Goal: Transaction & Acquisition: Book appointment/travel/reservation

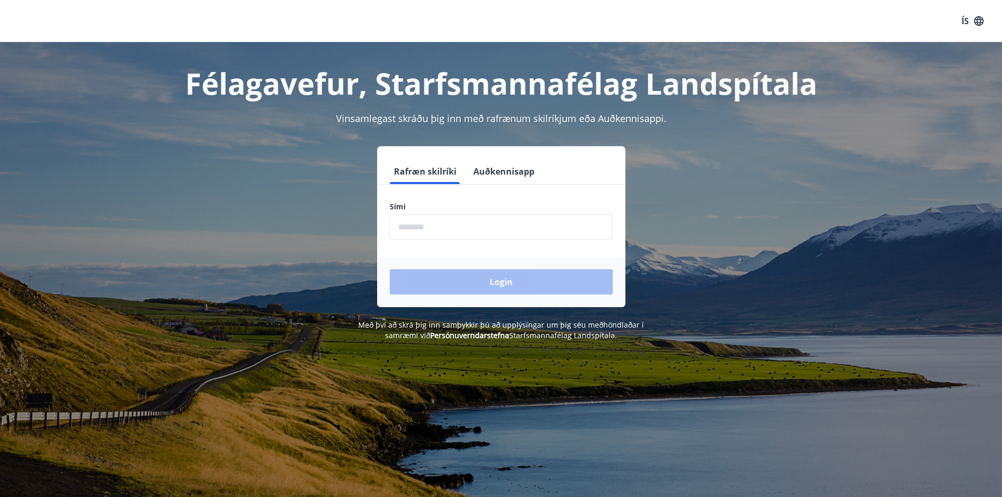
click at [401, 232] on input "phone" at bounding box center [501, 227] width 223 height 26
type input "********"
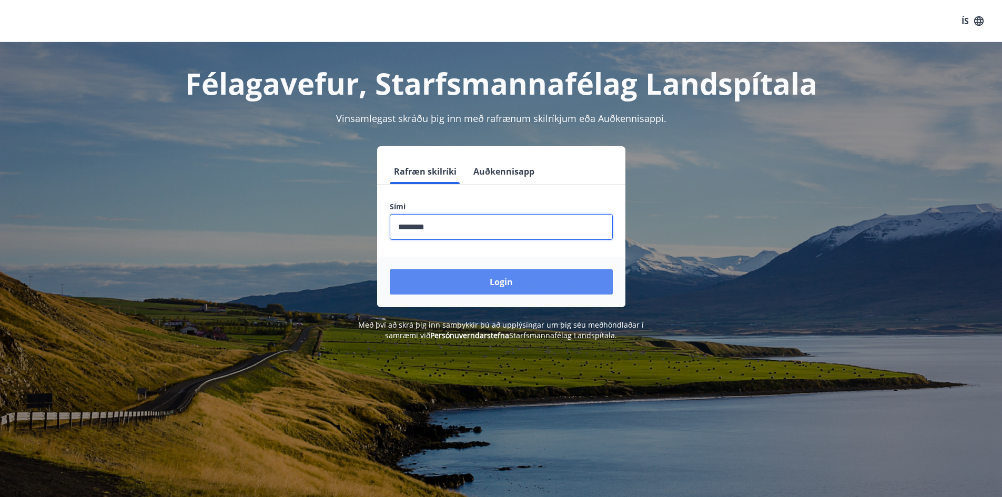
click at [481, 284] on button "Login" at bounding box center [501, 281] width 223 height 25
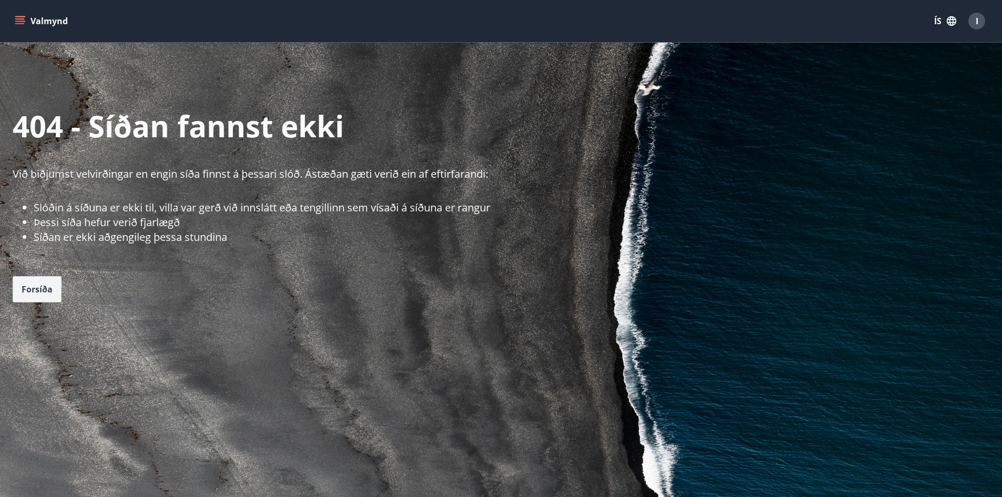
click at [38, 292] on span "Forsíða" at bounding box center [37, 289] width 31 height 12
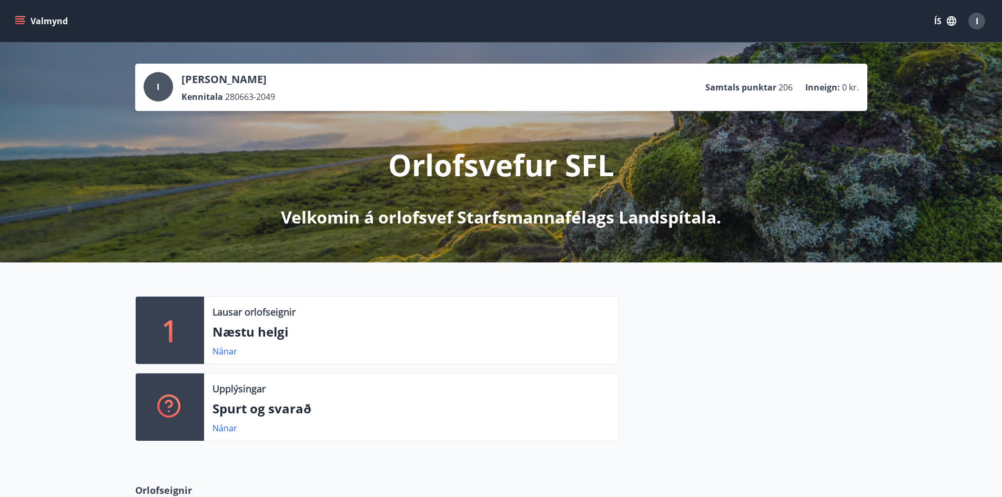
click at [18, 25] on icon "menu" at bounding box center [20, 21] width 11 height 11
click at [828, 388] on div at bounding box center [743, 373] width 248 height 154
click at [18, 23] on icon "menu" at bounding box center [19, 23] width 9 height 1
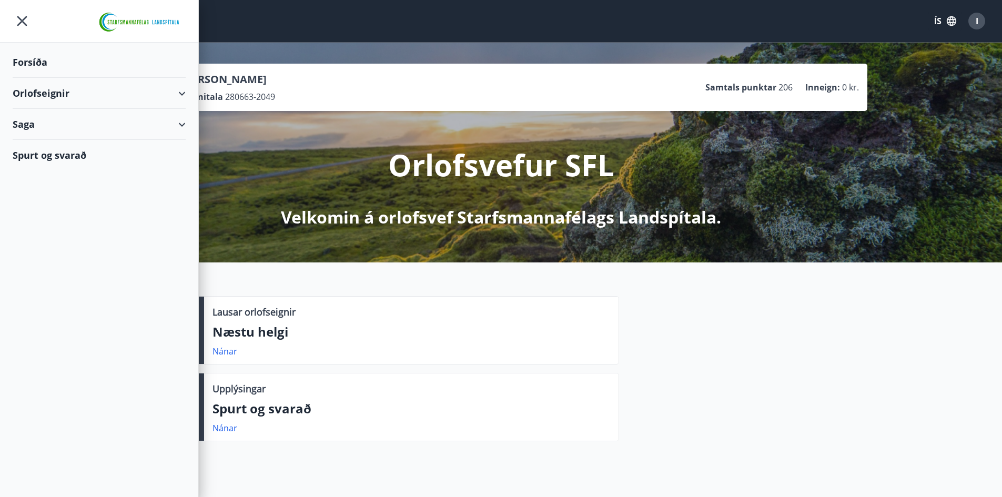
click at [43, 94] on div "Orlofseignir" at bounding box center [99, 93] width 173 height 31
click at [53, 148] on div "Bókunardagatal" at bounding box center [99, 142] width 156 height 22
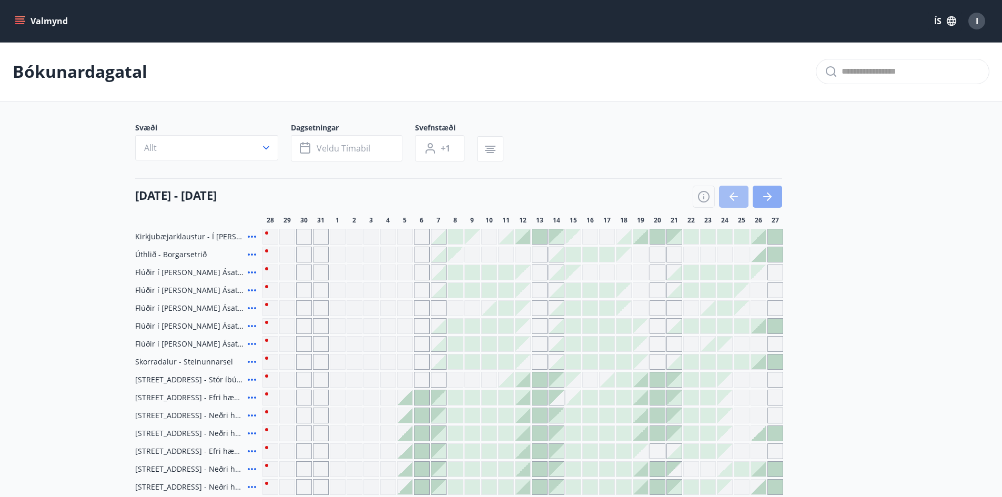
click at [772, 198] on icon "button" at bounding box center [767, 196] width 13 height 13
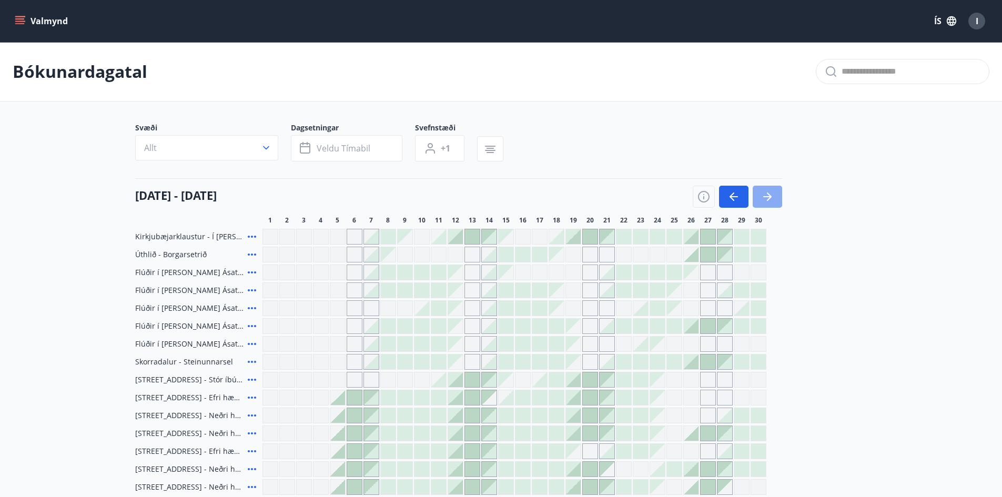
click at [772, 198] on icon "button" at bounding box center [767, 196] width 13 height 13
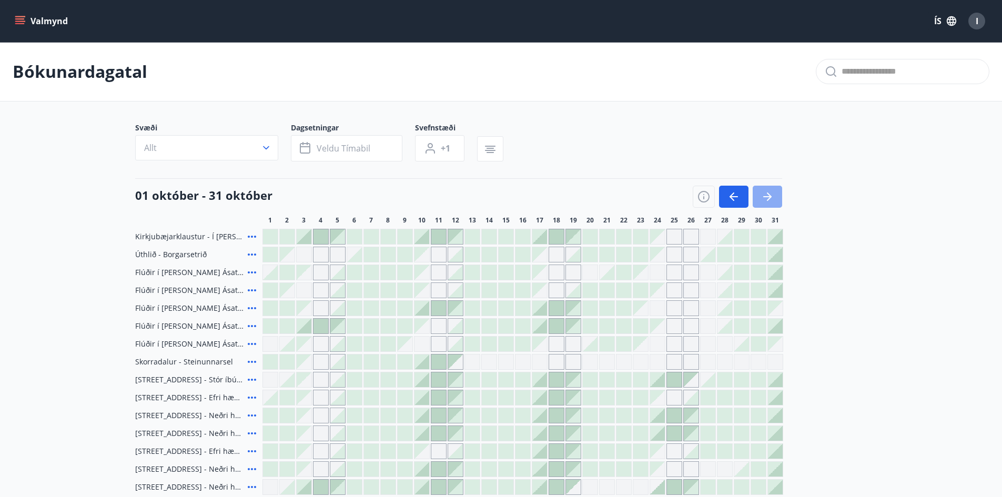
click at [772, 198] on icon "button" at bounding box center [767, 196] width 13 height 13
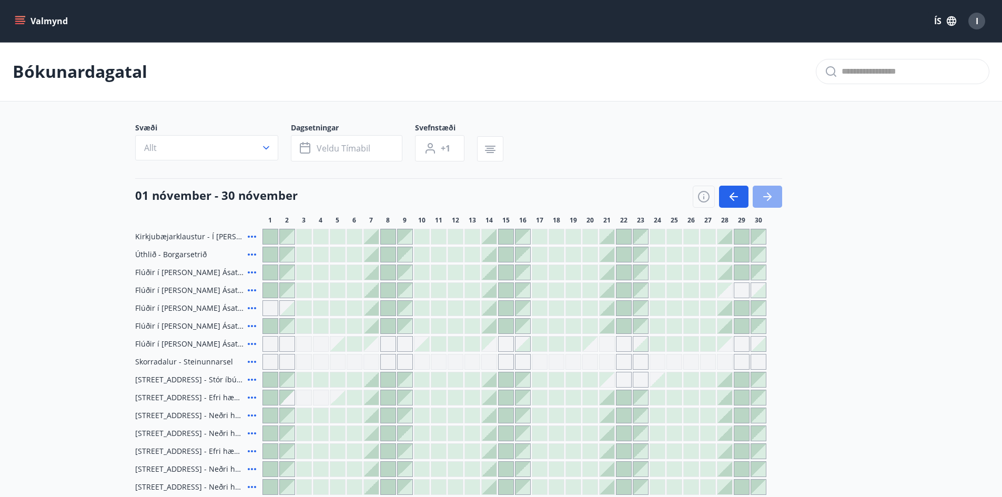
click at [772, 198] on icon "button" at bounding box center [767, 196] width 13 height 13
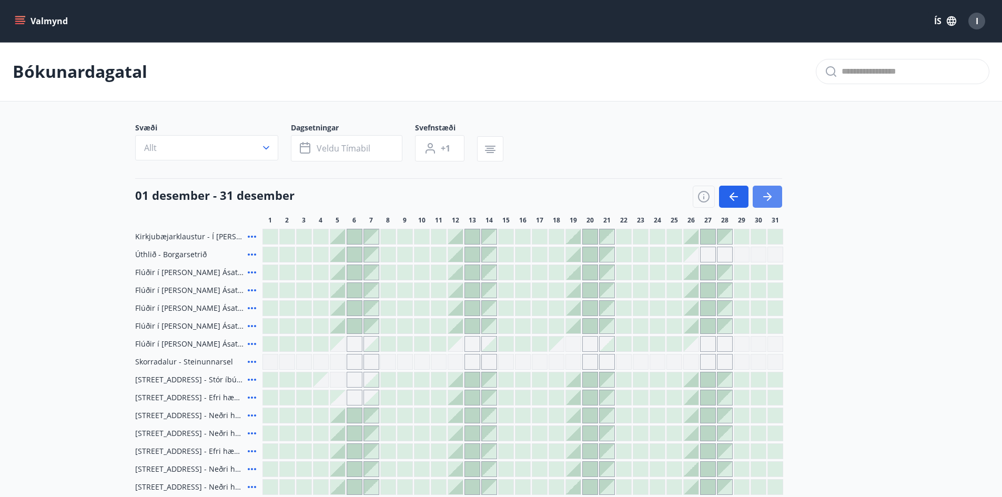
click at [772, 198] on icon "button" at bounding box center [767, 196] width 13 height 13
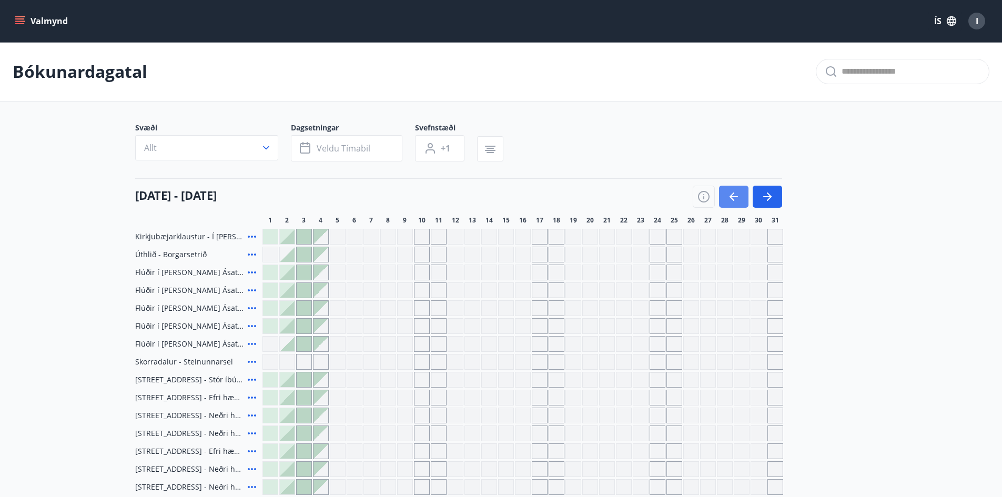
click at [738, 200] on icon "button" at bounding box center [733, 196] width 13 height 13
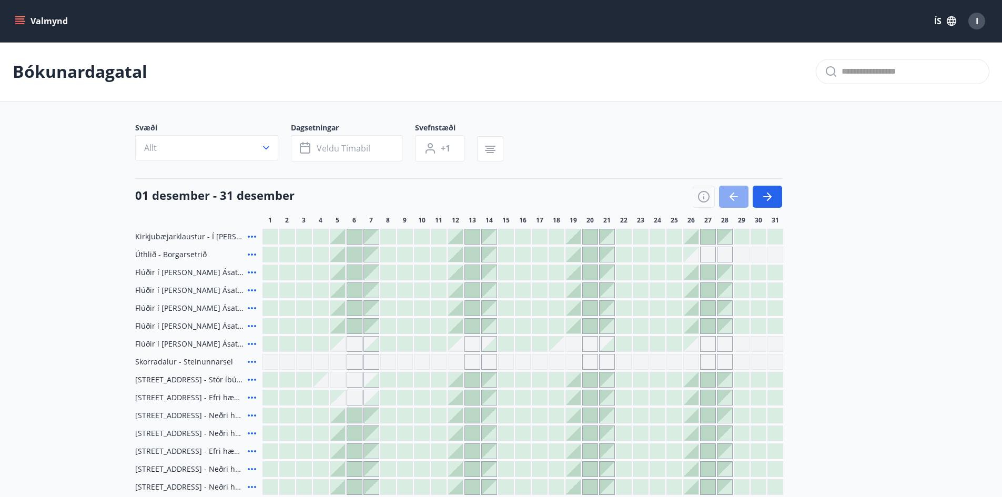
click at [738, 200] on icon "button" at bounding box center [733, 196] width 13 height 13
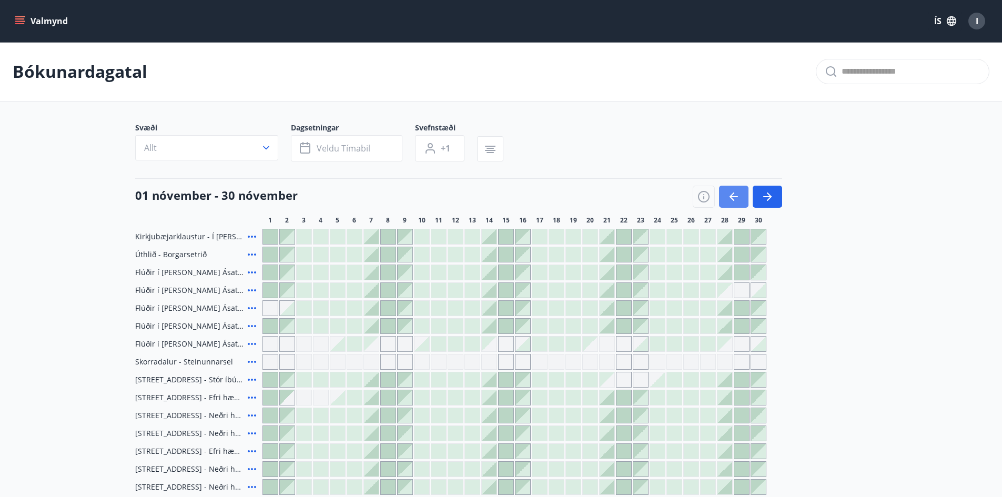
click at [738, 200] on icon "button" at bounding box center [733, 196] width 13 height 13
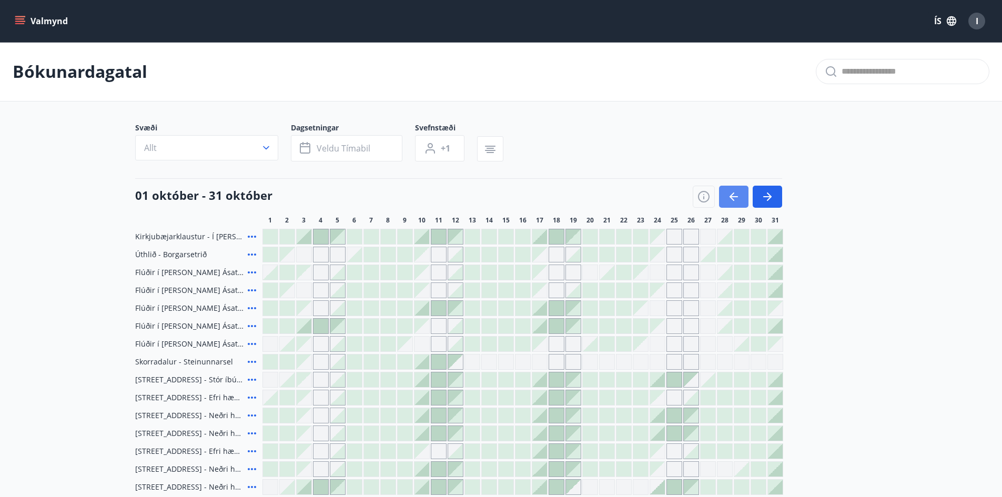
click at [738, 200] on icon "button" at bounding box center [733, 196] width 13 height 13
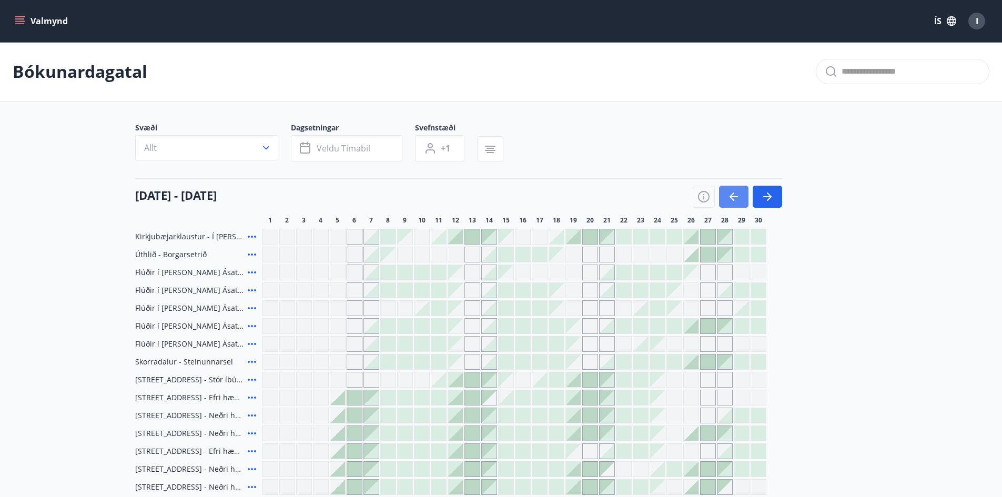
click at [738, 200] on icon "button" at bounding box center [733, 196] width 13 height 13
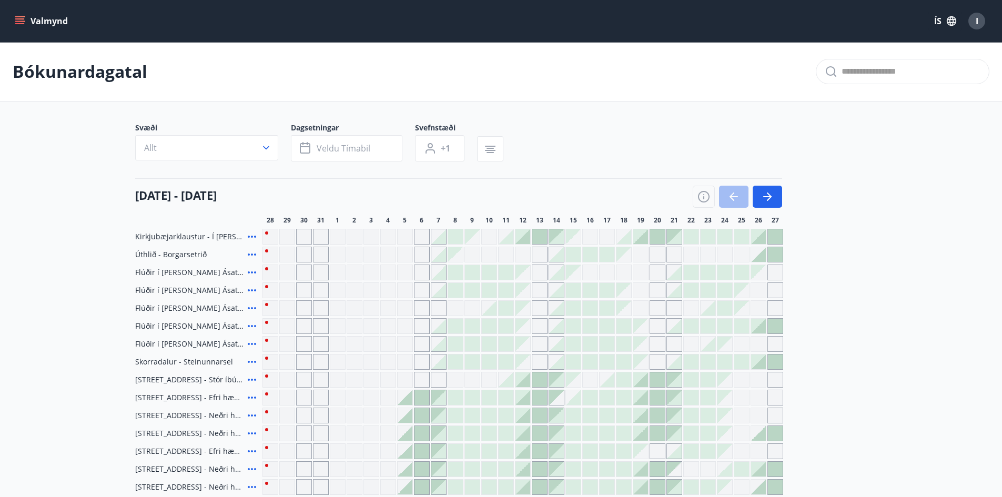
click at [48, 23] on button "Valmynd" at bounding box center [42, 21] width 59 height 19
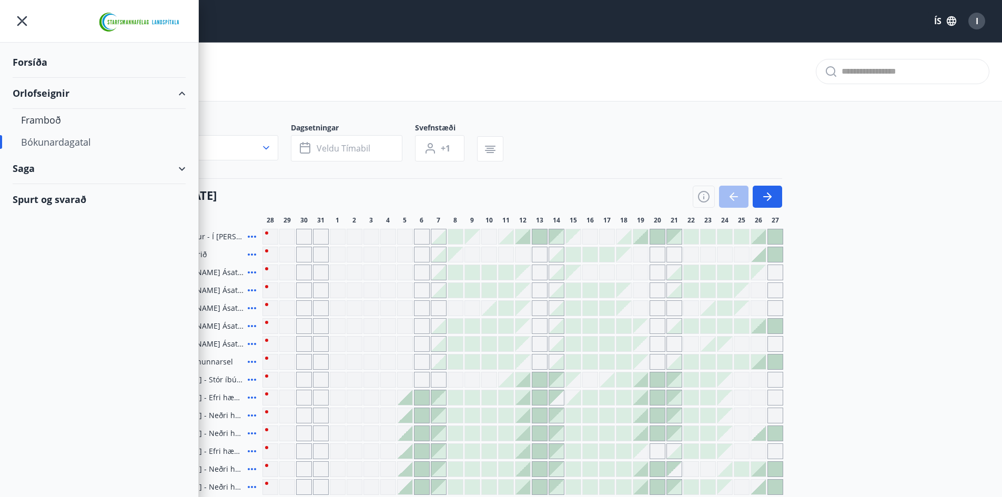
click at [33, 59] on div "Forsíða" at bounding box center [99, 62] width 173 height 31
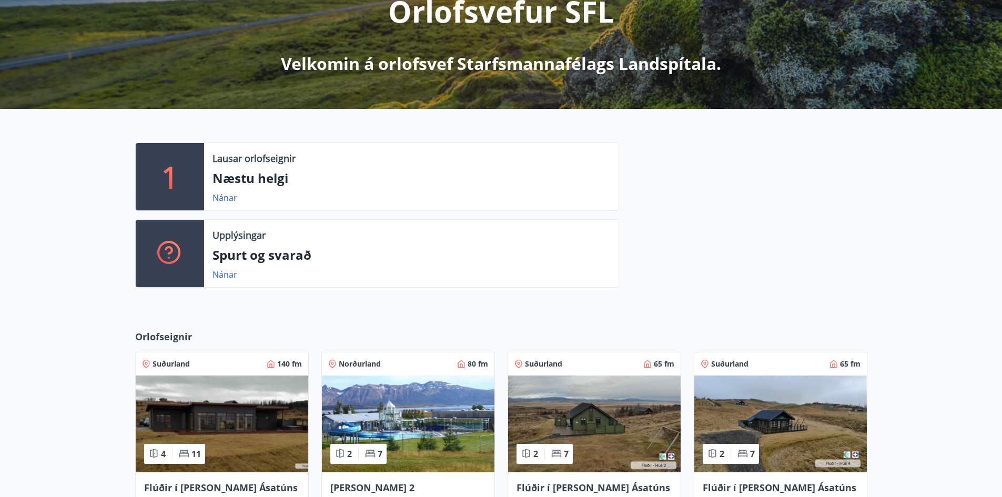
scroll to position [210, 0]
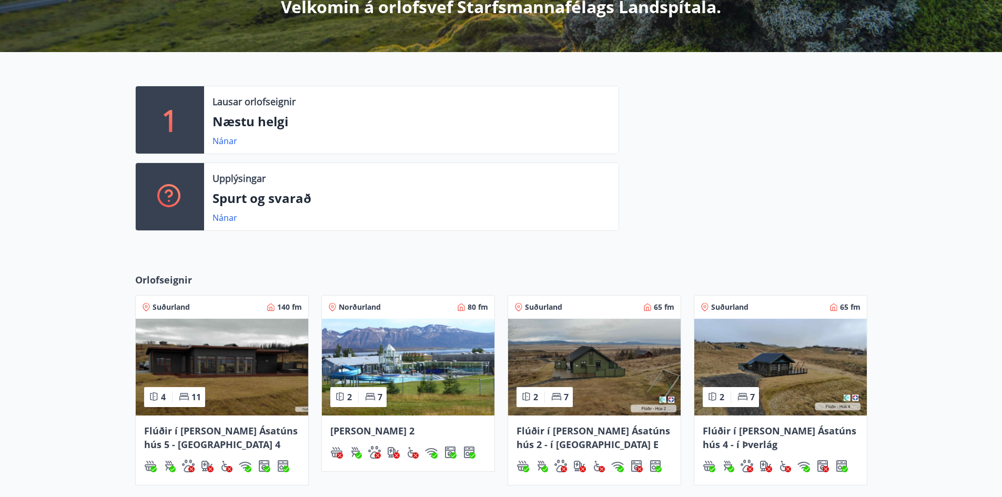
click at [242, 198] on p "Spurt og svarað" at bounding box center [411, 198] width 398 height 18
click at [225, 220] on link "Nánar" at bounding box center [224, 218] width 25 height 12
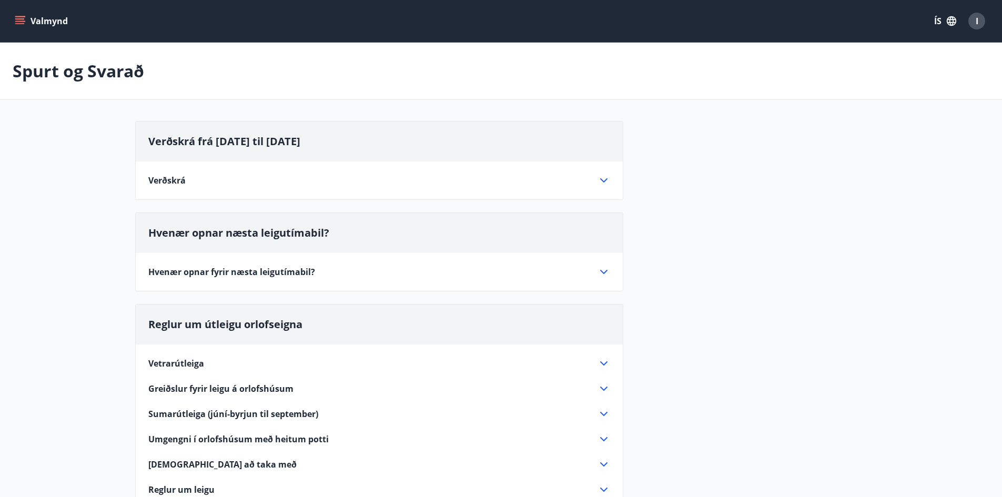
click at [604, 272] on icon at bounding box center [603, 272] width 7 height 4
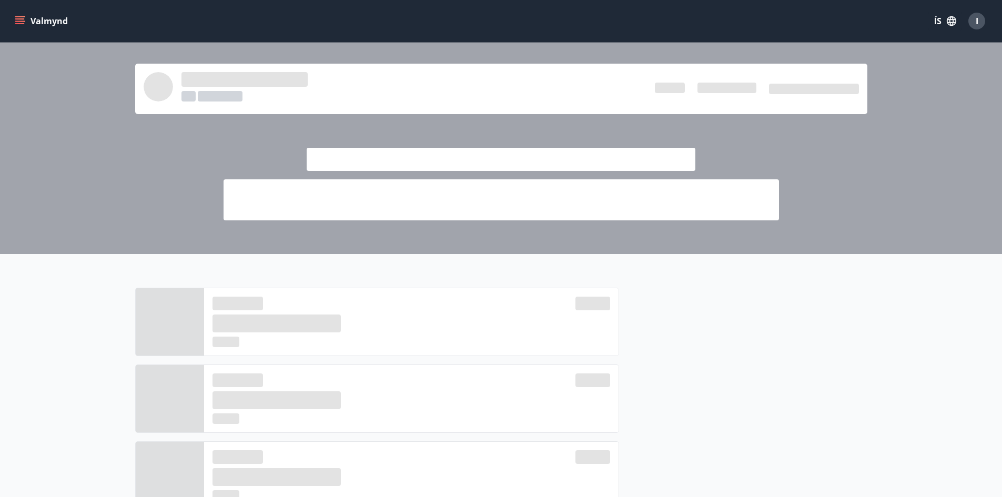
scroll to position [210, 0]
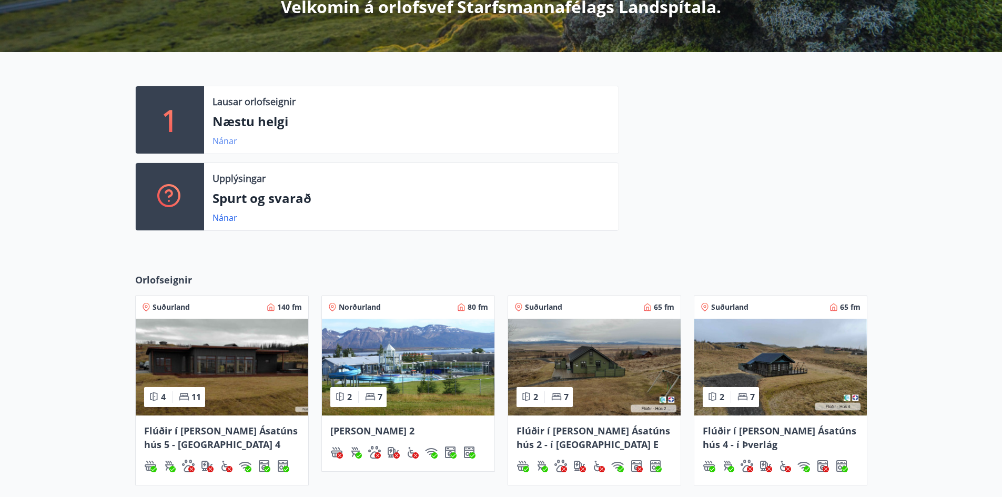
click at [226, 140] on link "Nánar" at bounding box center [224, 141] width 25 height 12
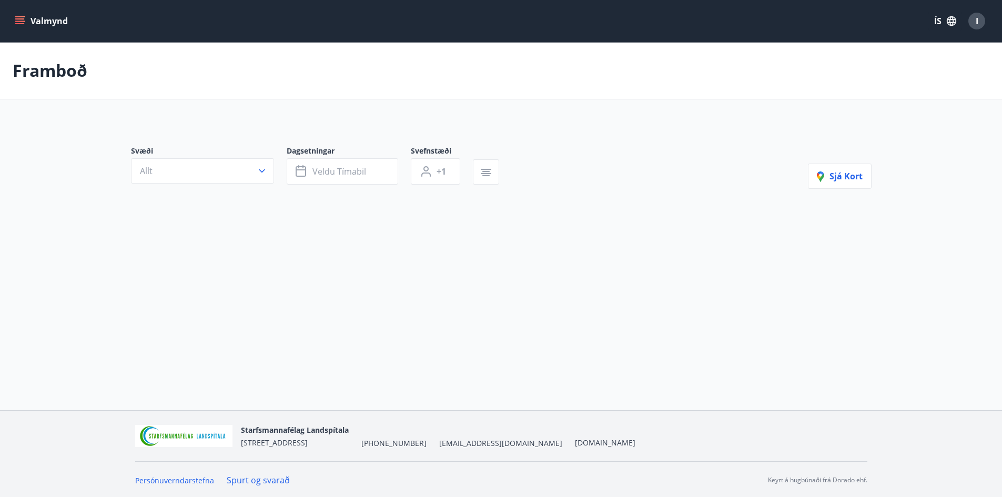
type input "*"
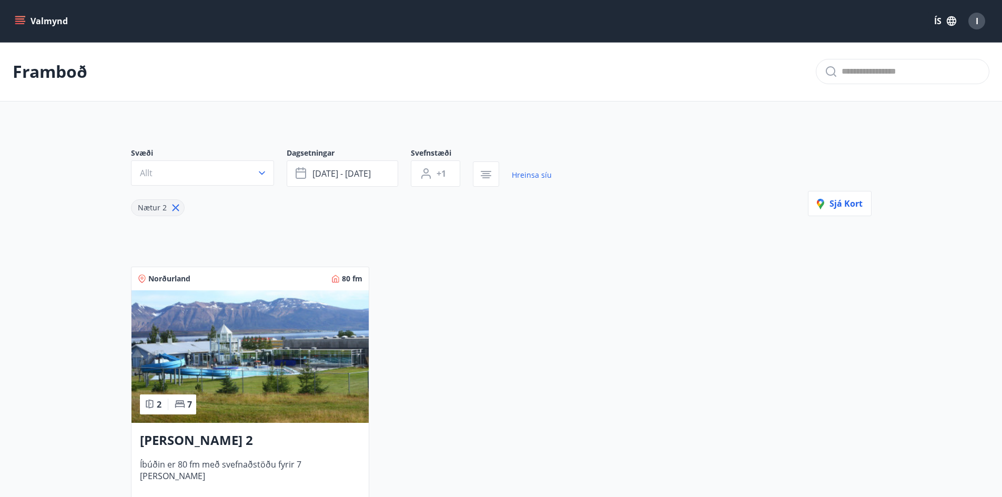
scroll to position [105, 0]
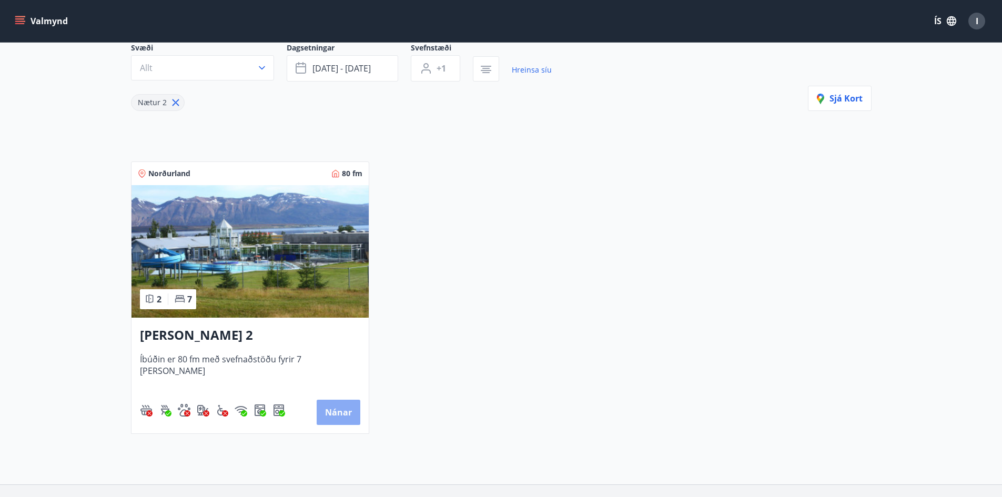
click at [340, 417] on button "Nánar" at bounding box center [339, 412] width 44 height 25
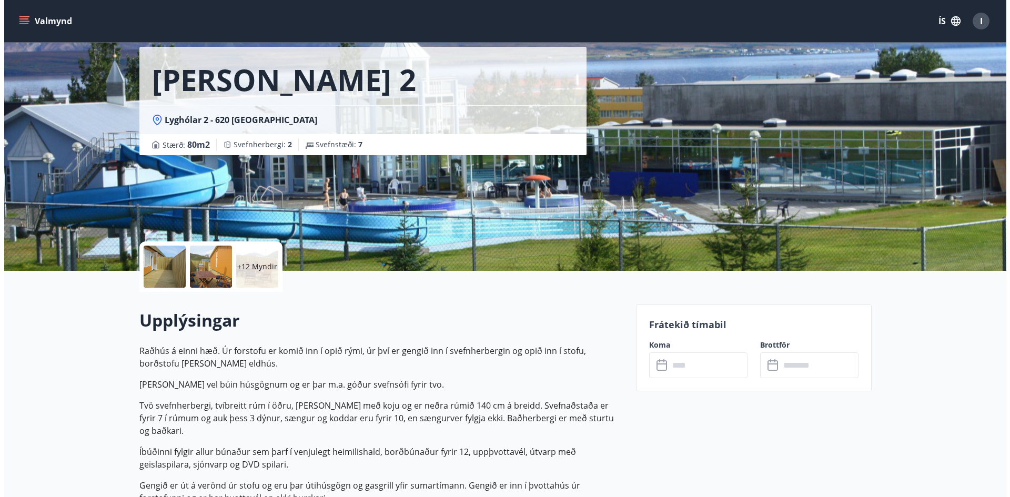
scroll to position [158, 0]
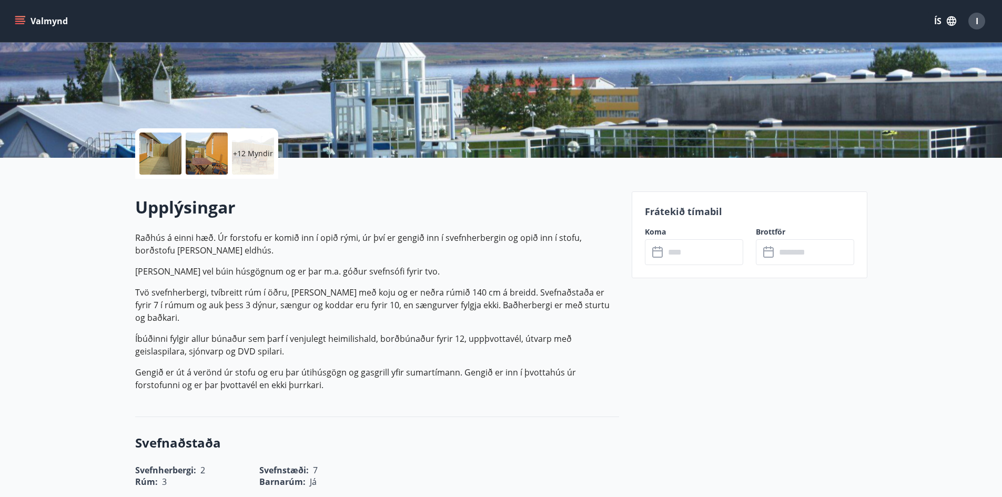
click at [168, 158] on div at bounding box center [160, 154] width 42 height 42
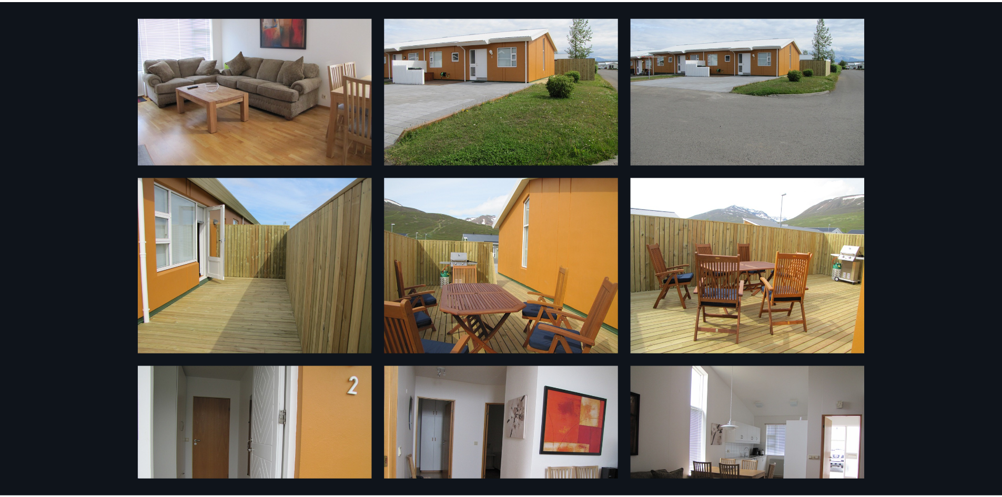
scroll to position [0, 0]
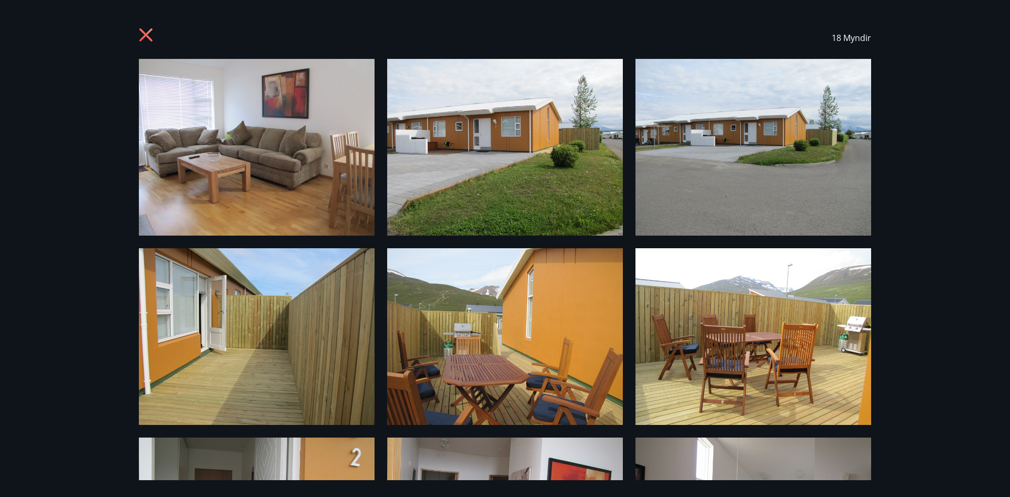
click at [144, 35] on icon at bounding box center [147, 36] width 17 height 17
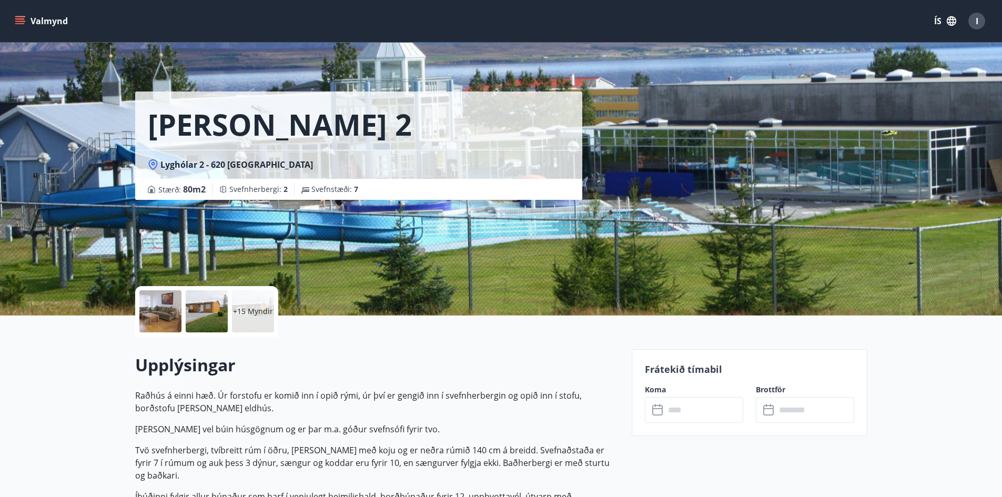
click at [256, 316] on p "+15 Myndir" at bounding box center [253, 311] width 40 height 11
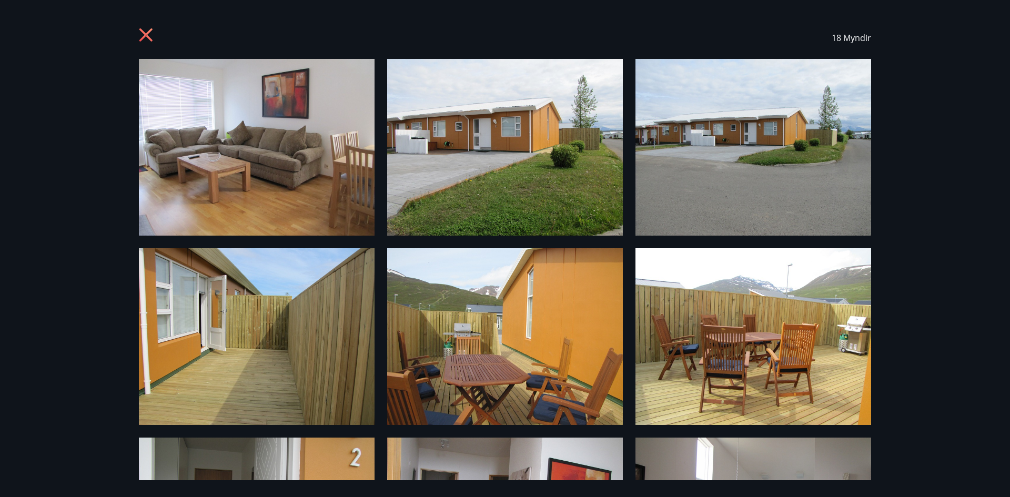
click at [140, 24] on div "18 Myndir" at bounding box center [505, 38] width 732 height 42
click at [141, 35] on icon at bounding box center [147, 36] width 17 height 17
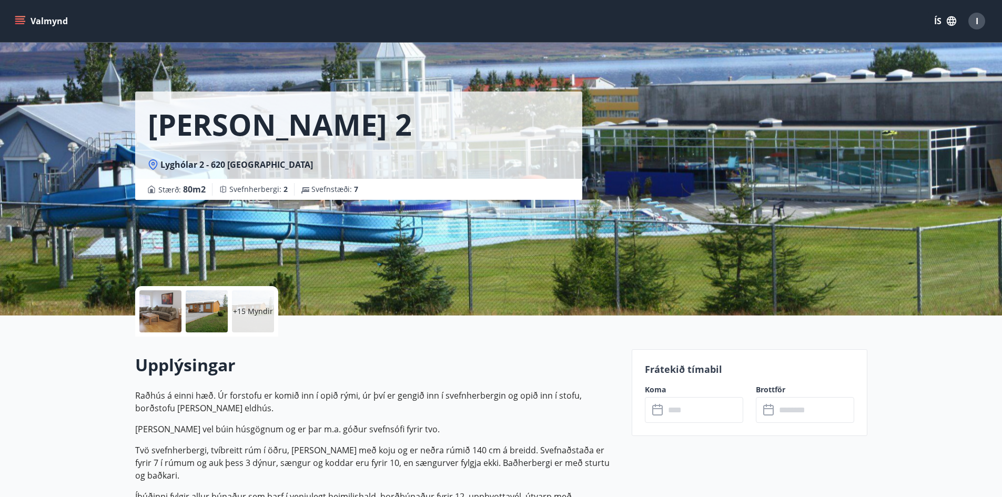
click at [980, 26] on div "I" at bounding box center [976, 21] width 17 height 17
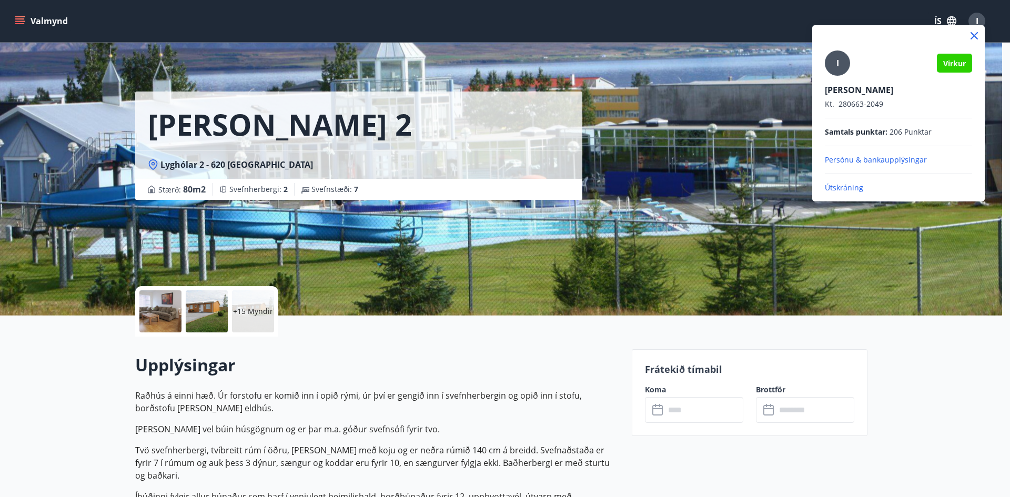
click at [855, 190] on p "Útskráning" at bounding box center [898, 188] width 147 height 11
